Goal: Information Seeking & Learning: Find specific fact

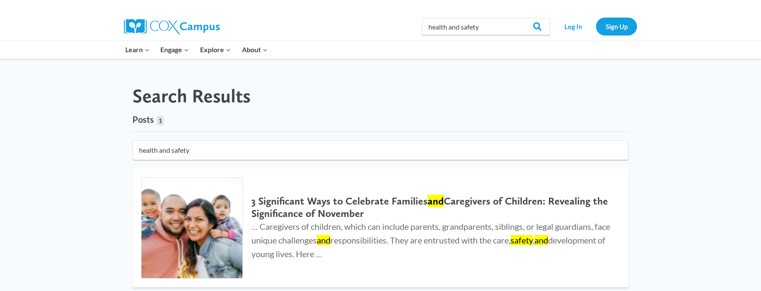
click at [323, 53] on div "Learn Expand PK-5 Structured Literacy Program En español Early Care and Learnin…" at bounding box center [288, 50] width 337 height 18
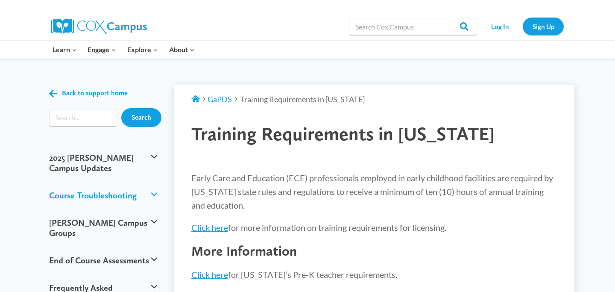
click at [127, 184] on button "Course Troubleshooting" at bounding box center [103, 195] width 117 height 27
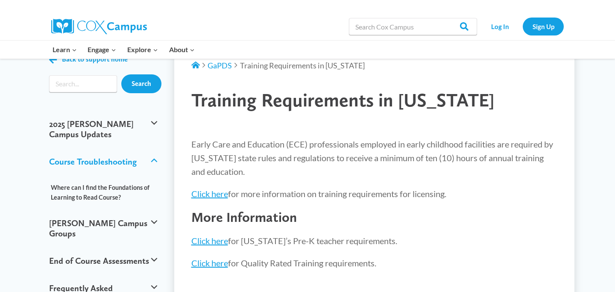
scroll to position [33, 0]
click at [83, 85] on input "Search input" at bounding box center [83, 84] width 68 height 17
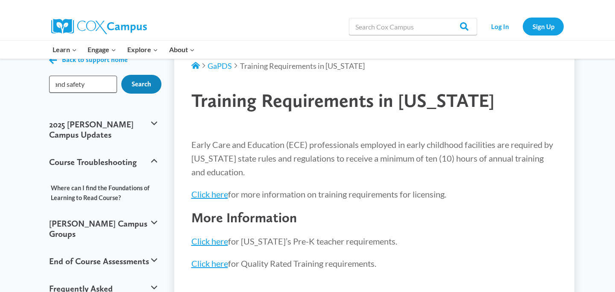
type input "health and safety"
click at [137, 86] on input "Search" at bounding box center [141, 84] width 40 height 19
click at [210, 191] on link "Click here" at bounding box center [209, 194] width 37 height 10
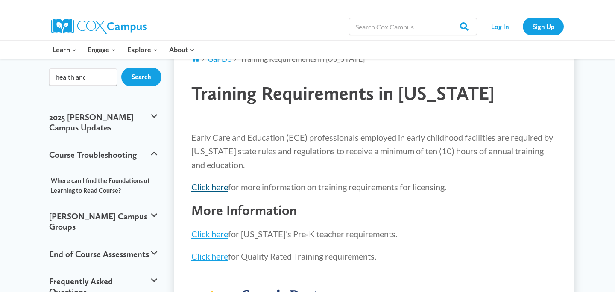
scroll to position [41, 0]
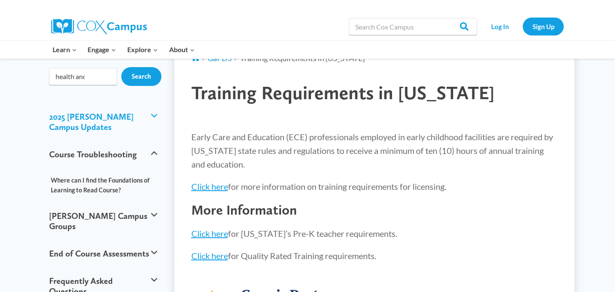
click at [155, 113] on button "2025 [PERSON_NAME] Campus Updates" at bounding box center [103, 122] width 117 height 38
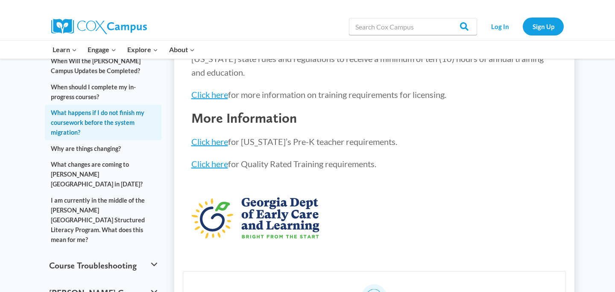
scroll to position [134, 0]
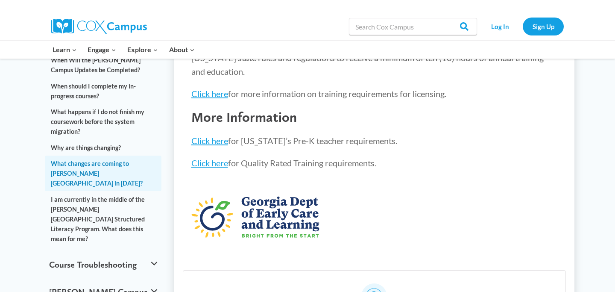
click at [118, 163] on link "What changes are coming to [PERSON_NAME][GEOGRAPHIC_DATA] in [DATE]?" at bounding box center [103, 174] width 117 height 36
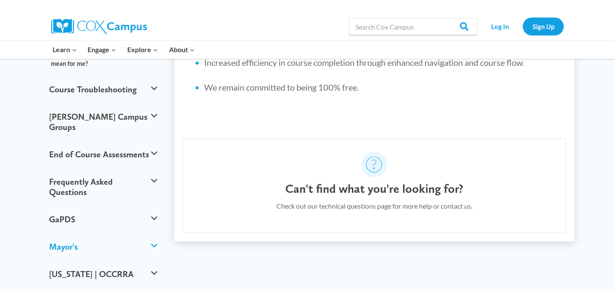
scroll to position [209, 0]
